Goal: Task Accomplishment & Management: Complete application form

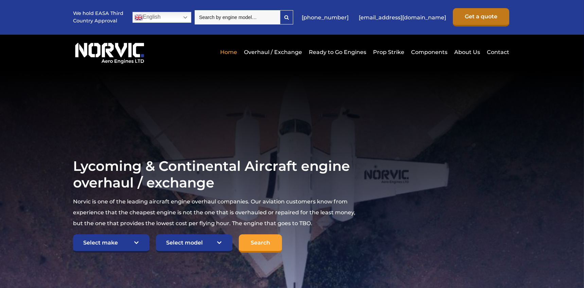
click at [495, 14] on link "Get a quote" at bounding box center [481, 17] width 56 height 18
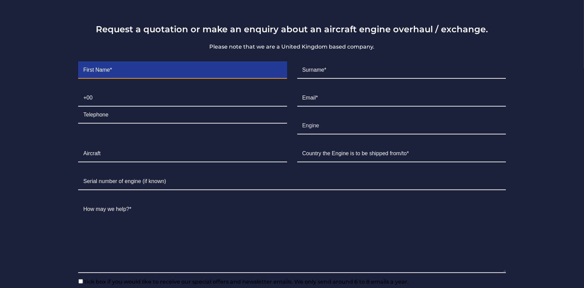
click at [106, 75] on input "Contact form" at bounding box center [182, 70] width 209 height 17
type input "Carlos"
type input "Merino"
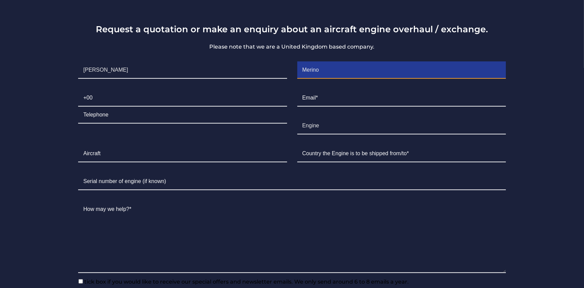
type input "81"
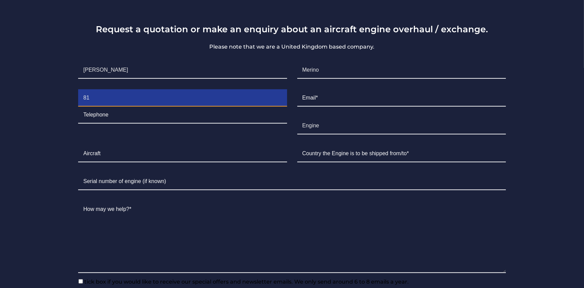
type input "11693530"
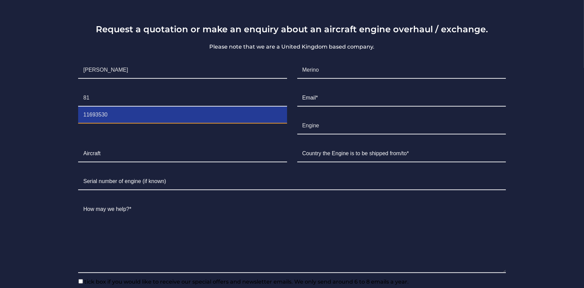
type input "cmerino@azoraero.com"
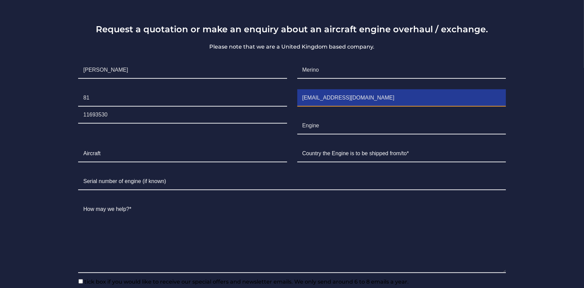
type input "México"
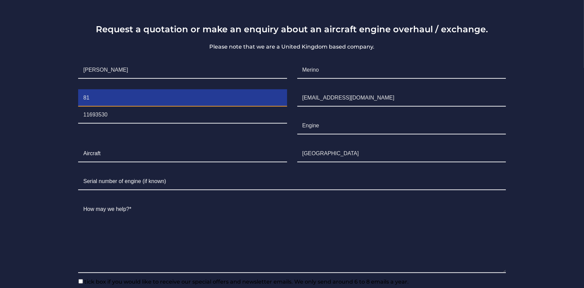
click at [127, 99] on input "81" at bounding box center [182, 98] width 209 height 17
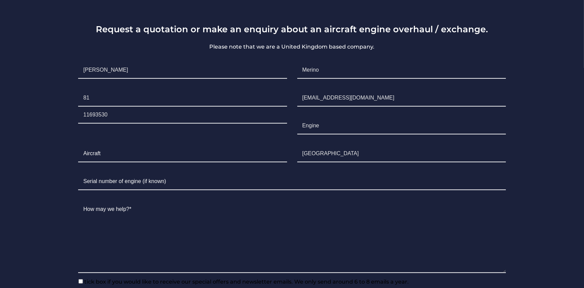
click at [163, 146] on li "Aircraft" at bounding box center [182, 154] width 219 height 28
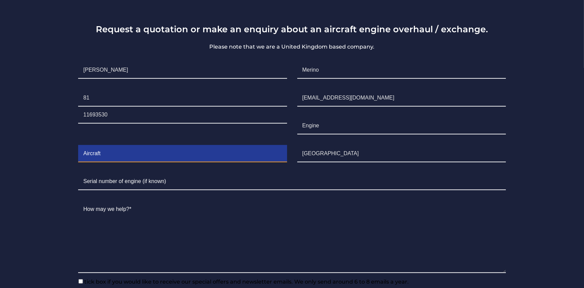
click at [145, 158] on input "Contact form" at bounding box center [182, 153] width 209 height 17
type input "Piper PA 31-350"
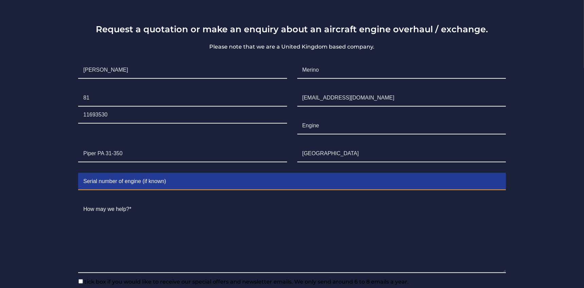
click at [142, 185] on input "Contact form" at bounding box center [291, 181] width 427 height 17
type input "31-7952192"
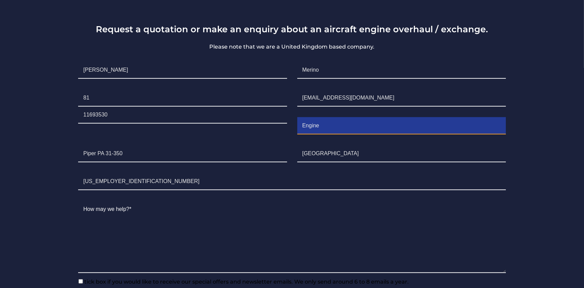
click at [343, 127] on input "Engine" at bounding box center [401, 126] width 209 height 17
type input "Engine TIO540-J2bD"
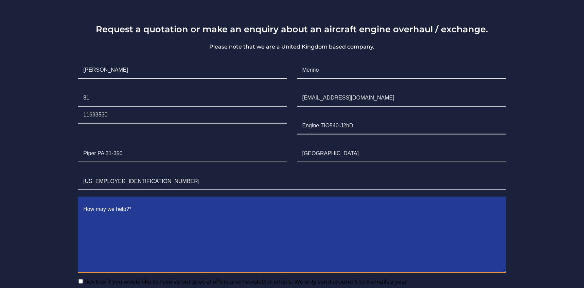
click at [215, 227] on textarea "Contact form" at bounding box center [291, 237] width 427 height 72
paste textarea "Can you also quote me an Engine OH/EX or Rebuil or New TIO 540-J2BD For a Piper…"
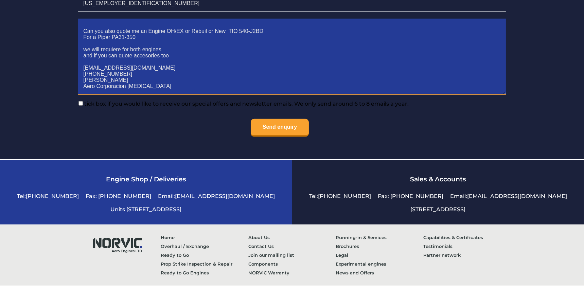
scroll to position [1636, 0]
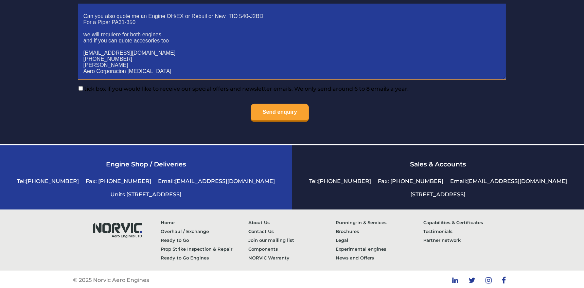
type textarea "Can you also quote me an Engine OH/EX or Rebuil or New TIO 540-J2BD For a Piper…"
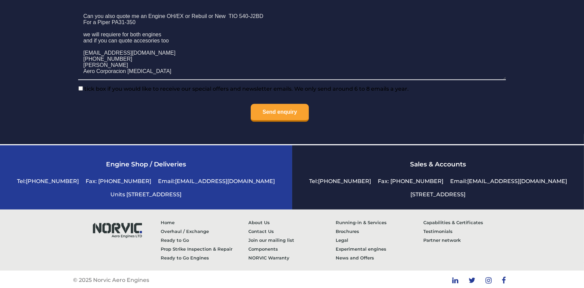
click at [83, 92] on span "tick box if you would like to receive our special offers and newsletter emails.…" at bounding box center [246, 89] width 326 height 6
click at [83, 91] on input"] "tick box if you would like to receive our special offers and newsletter emails.…" at bounding box center [80, 88] width 4 height 4
checkbox input"] "true"
click at [302, 121] on input "Send enquiry" at bounding box center [280, 113] width 58 height 18
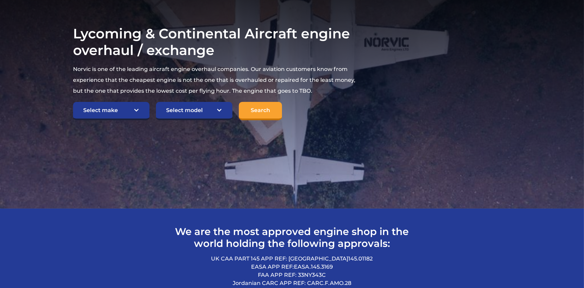
scroll to position [50, 0]
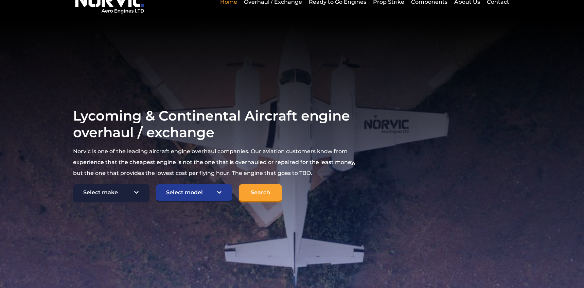
click at [119, 192] on select "Select make TCM Continental Lycoming" at bounding box center [111, 193] width 76 height 18
select select "Lycoming"
click at [73, 184] on select "Select make TCM Continental Lycoming" at bounding box center [111, 193] width 76 height 18
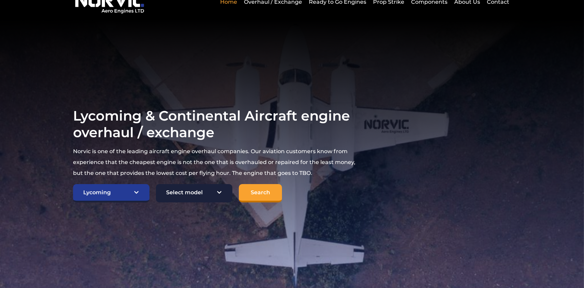
click at [201, 192] on select "Select model American Champion 7KCAB Bellanca Citabria IO-320-E2A Beech 23 Musk…" at bounding box center [194, 193] width 76 height 18
select select "706"
click at [156, 184] on select "Select model American Champion 7KCAB Bellanca Citabria IO-320-E2A Beech 23 Musk…" at bounding box center [194, 193] width 76 height 18
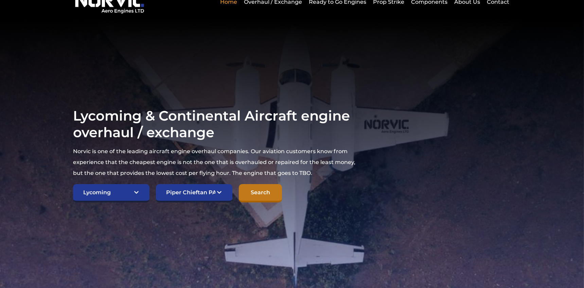
click at [255, 195] on input "Search" at bounding box center [260, 193] width 43 height 18
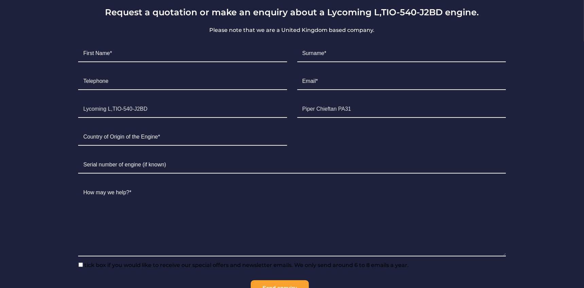
scroll to position [411, 0]
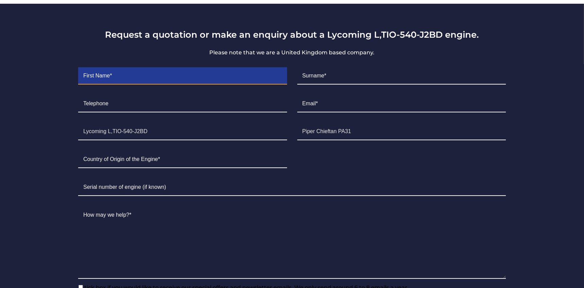
click at [142, 72] on input "Contact form" at bounding box center [182, 76] width 209 height 17
type input "Carlos"
type input "Merino"
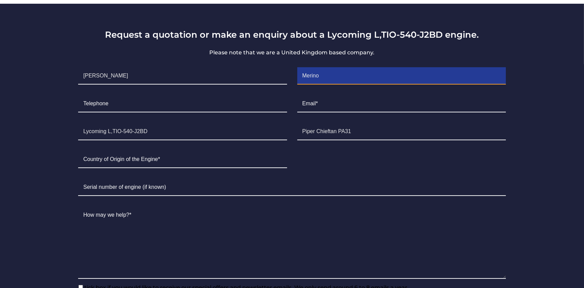
type input "11693530"
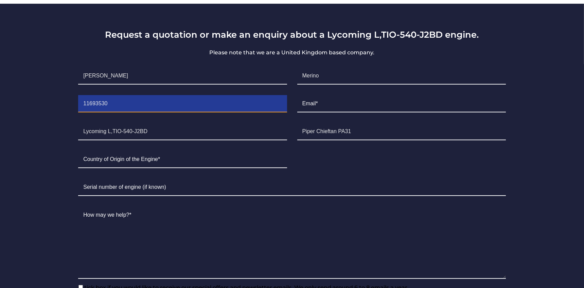
type input "cmerino@azoraero.com"
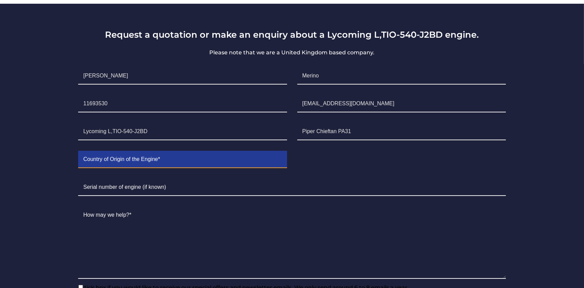
type input "TBD we will need both engines"
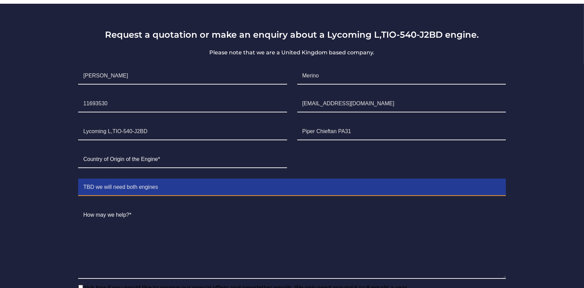
type textarea "Can you also quote me an Engine OH/EX or Rebuil or New TIO 540-J2BD For a Piper…"
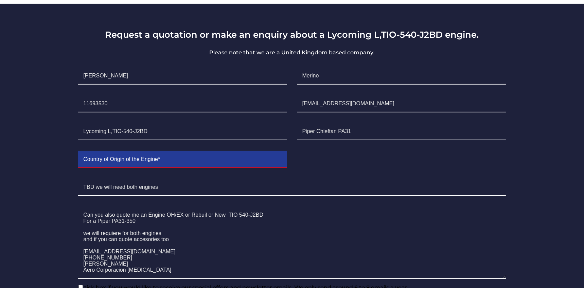
click at [164, 160] on input "Contact form" at bounding box center [182, 159] width 209 height 17
type input "México"
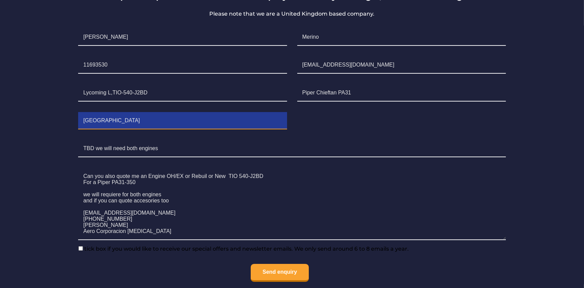
scroll to position [488, 0]
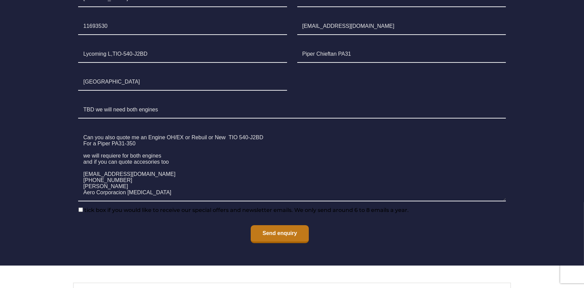
click at [283, 232] on input "Send enquiry" at bounding box center [280, 234] width 58 height 18
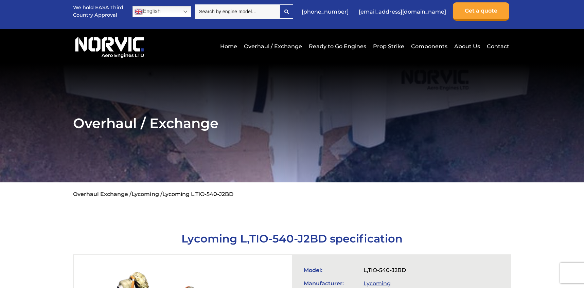
scroll to position [0, 0]
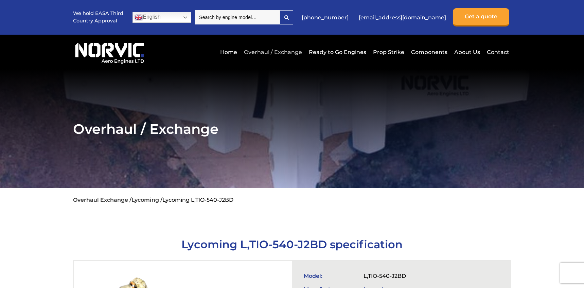
click at [270, 55] on link "Overhaul / Exchange" at bounding box center [272, 52] width 61 height 17
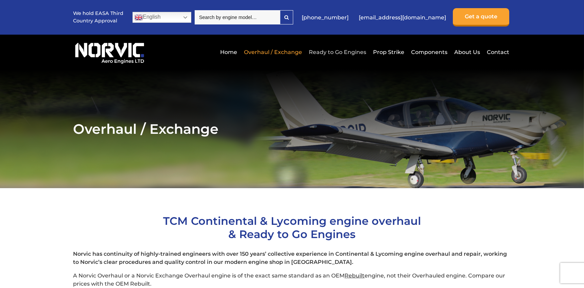
click at [335, 54] on link "Ready to Go Engines" at bounding box center [337, 52] width 61 height 17
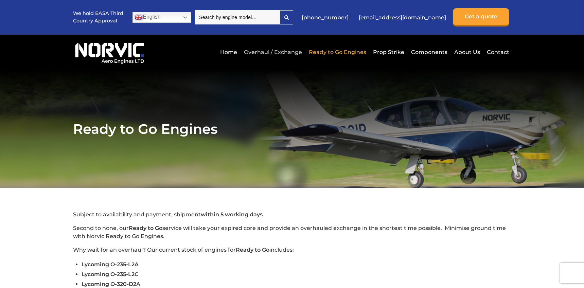
click at [274, 53] on link "Overhaul / Exchange" at bounding box center [272, 52] width 61 height 17
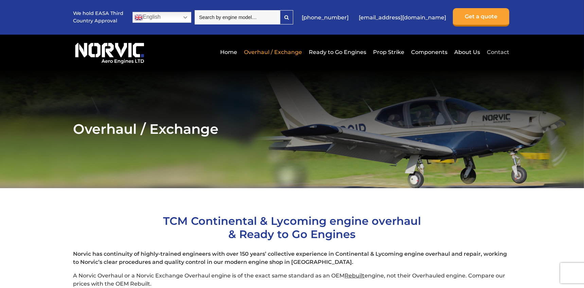
click at [498, 52] on link "Contact" at bounding box center [497, 52] width 24 height 17
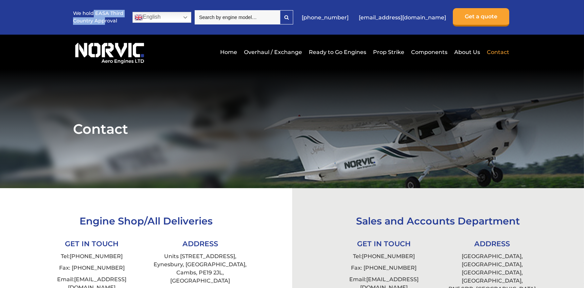
drag, startPoint x: 94, startPoint y: 13, endPoint x: 105, endPoint y: 20, distance: 12.7
click at [105, 20] on p "We hold EASA Third Country Approval" at bounding box center [98, 17] width 51 height 15
drag, startPoint x: 105, startPoint y: 20, endPoint x: 188, endPoint y: 18, distance: 82.9
click at [188, 18] on link "English" at bounding box center [161, 17] width 59 height 11
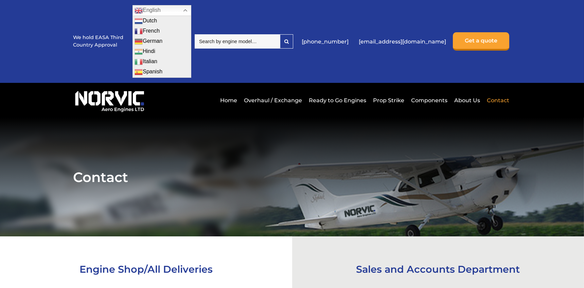
drag, startPoint x: 282, startPoint y: 73, endPoint x: 288, endPoint y: 69, distance: 8.1
click at [282, 73] on div "We hold EASA Third Country Approval English Dutch English French German Hindi I…" at bounding box center [292, 41] width 438 height 83
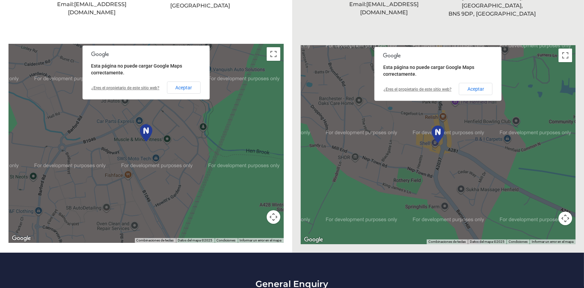
scroll to position [276, 0]
